Goal: Information Seeking & Learning: Understand process/instructions

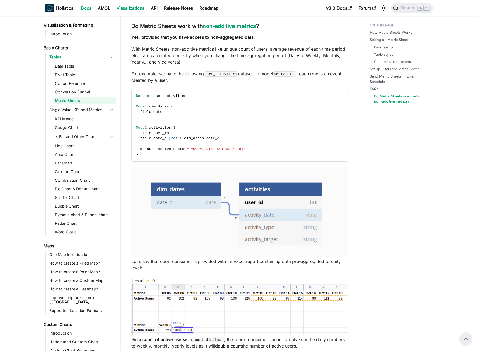
click at [83, 8] on link "Docs" at bounding box center [86, 8] width 17 height 9
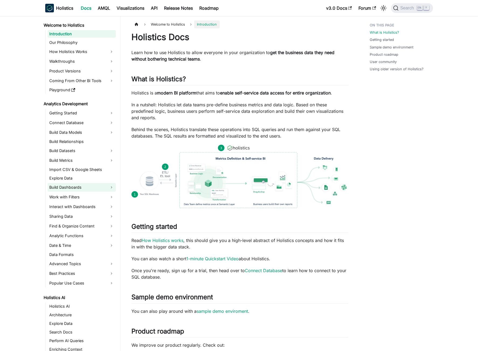
click at [73, 188] on link "Build Dashboards" at bounding box center [82, 187] width 68 height 9
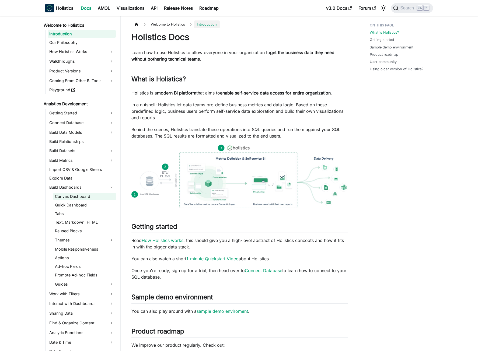
click at [70, 200] on link "Canvas Dashboard" at bounding box center [84, 197] width 63 height 8
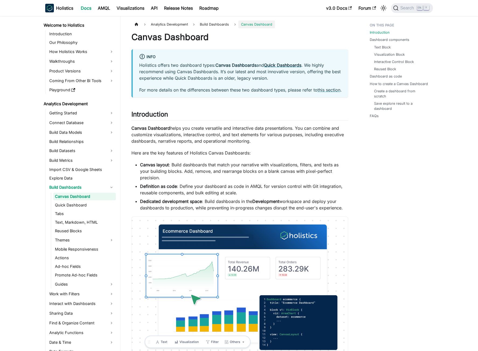
click at [67, 210] on ul "Canvas Dashboard Quick Dashboard Tabs Text, Markdown, HTML Reused Blocks Themes…" at bounding box center [83, 241] width 65 height 96
click at [70, 207] on link "Quick Dashboard" at bounding box center [84, 206] width 63 height 8
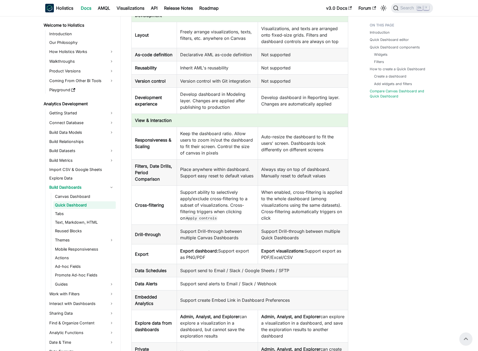
scroll to position [1347, 0]
